Goal: Task Accomplishment & Management: Use online tool/utility

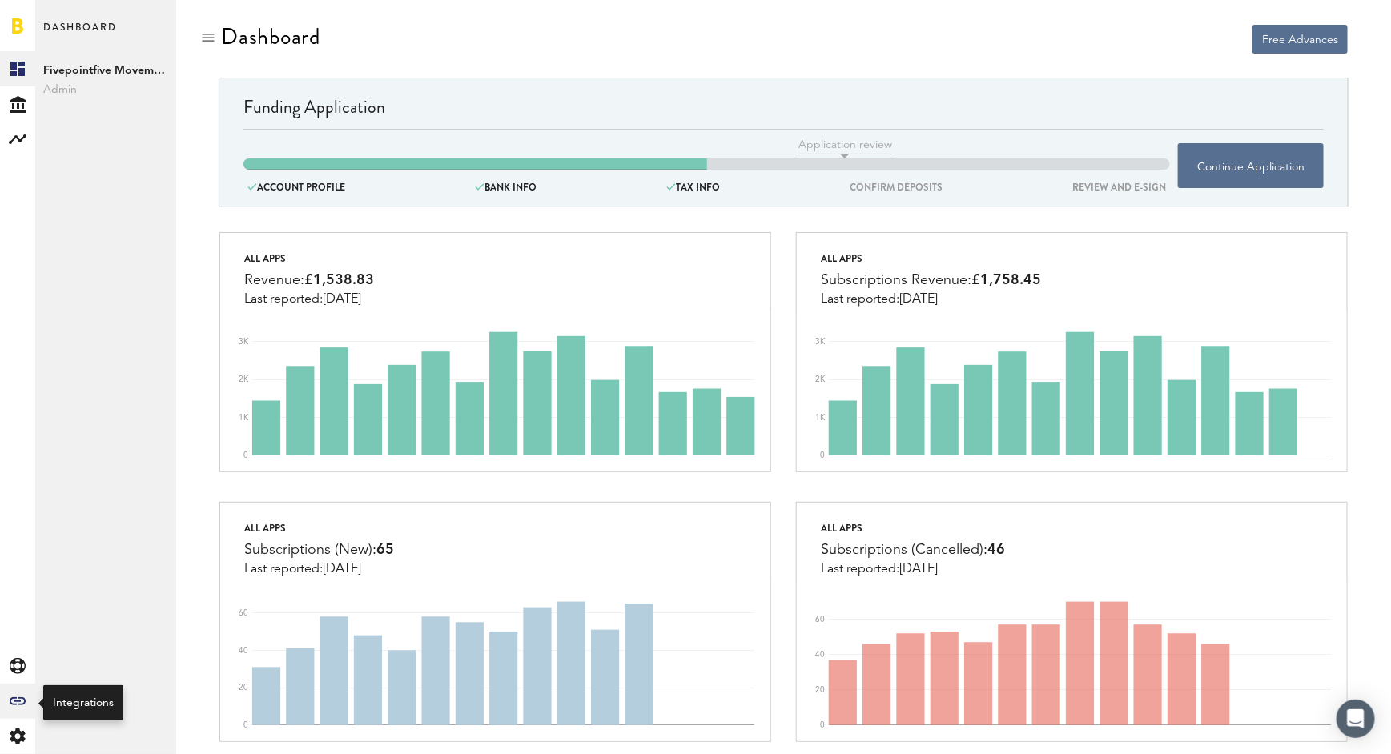
click at [18, 695] on div "Created with Sketch." at bounding box center [17, 701] width 35 height 35
click at [129, 70] on link "All" at bounding box center [105, 68] width 141 height 35
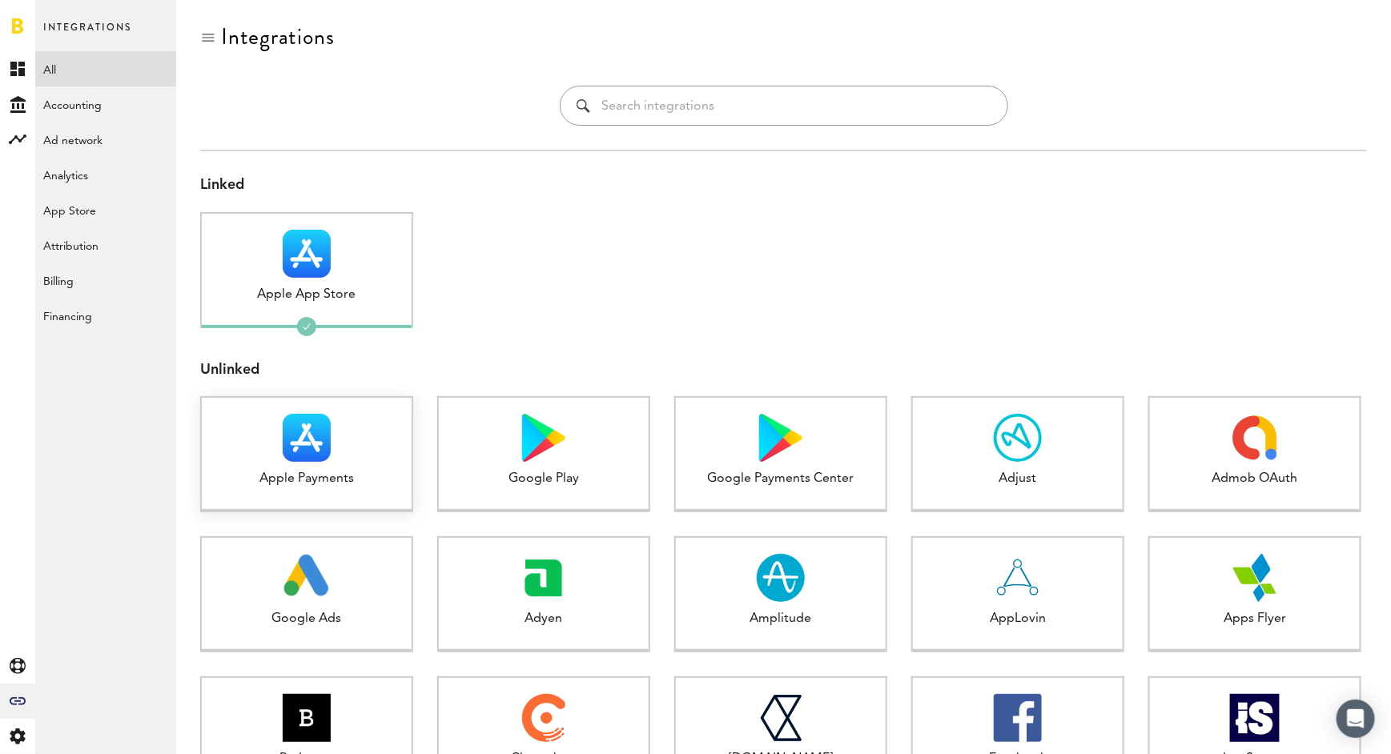
click at [331, 456] on div at bounding box center [307, 438] width 210 height 48
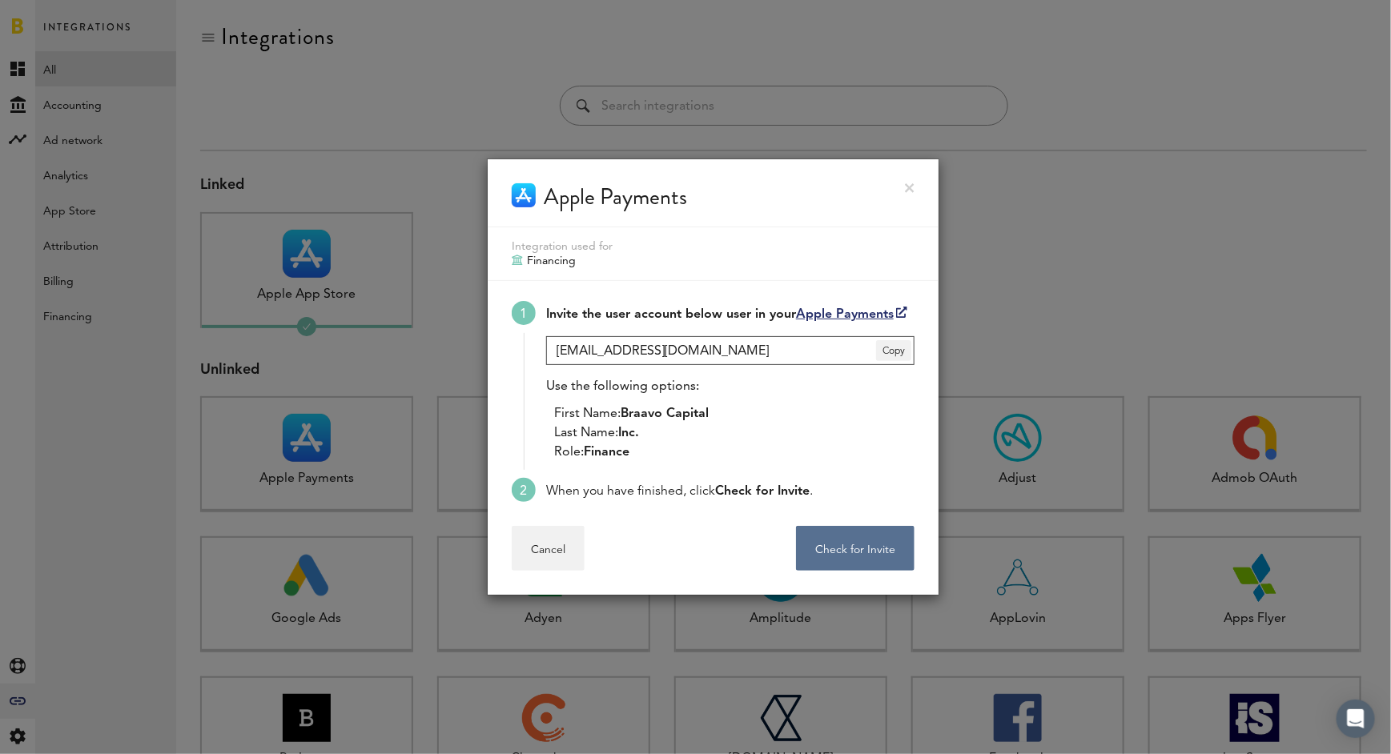
drag, startPoint x: 756, startPoint y: 351, endPoint x: 494, endPoint y: 350, distance: 261.8
click at [494, 350] on div "Invite the user account below user in your Apple Payments [EMAIL_ADDRESS][DOMAI…" at bounding box center [713, 391] width 451 height 221
click at [915, 180] on div "Apple Payments" at bounding box center [713, 193] width 451 height 68
